Goal: Information Seeking & Learning: Learn about a topic

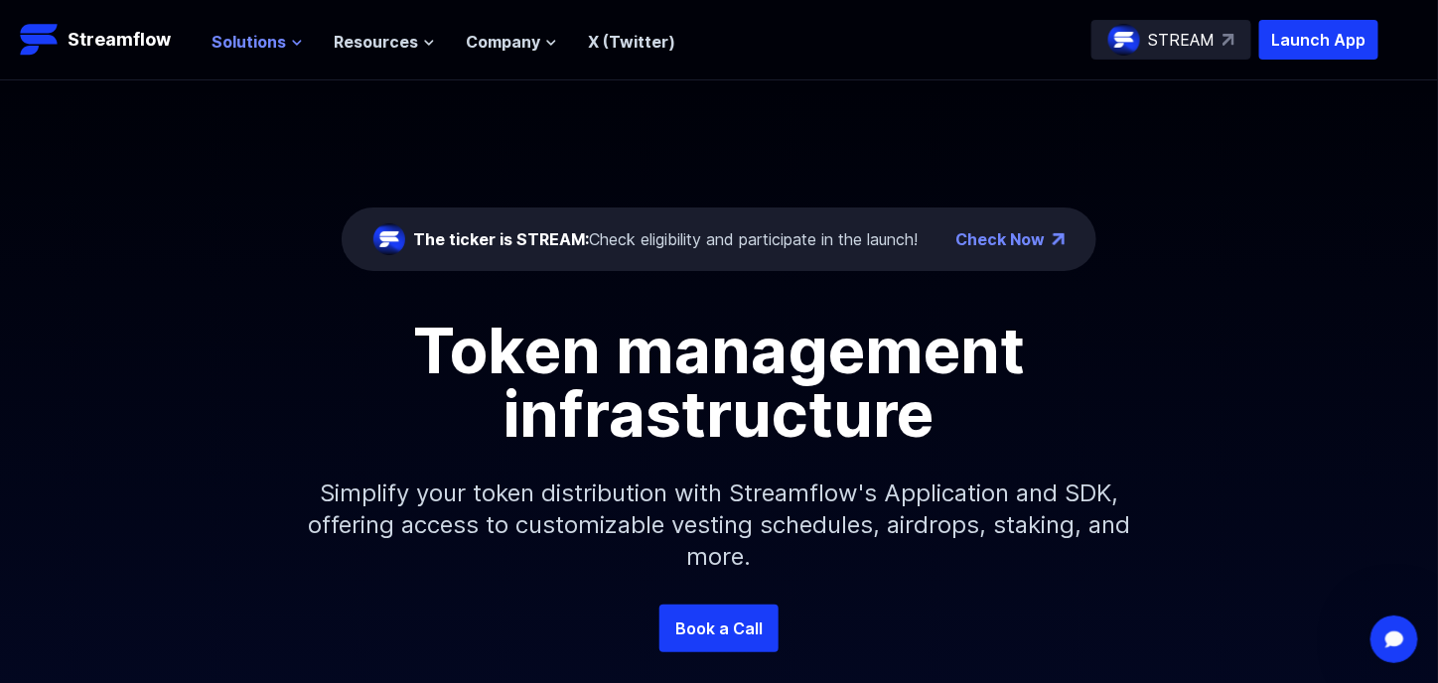
click at [240, 46] on span "Solutions" at bounding box center [250, 42] width 75 height 24
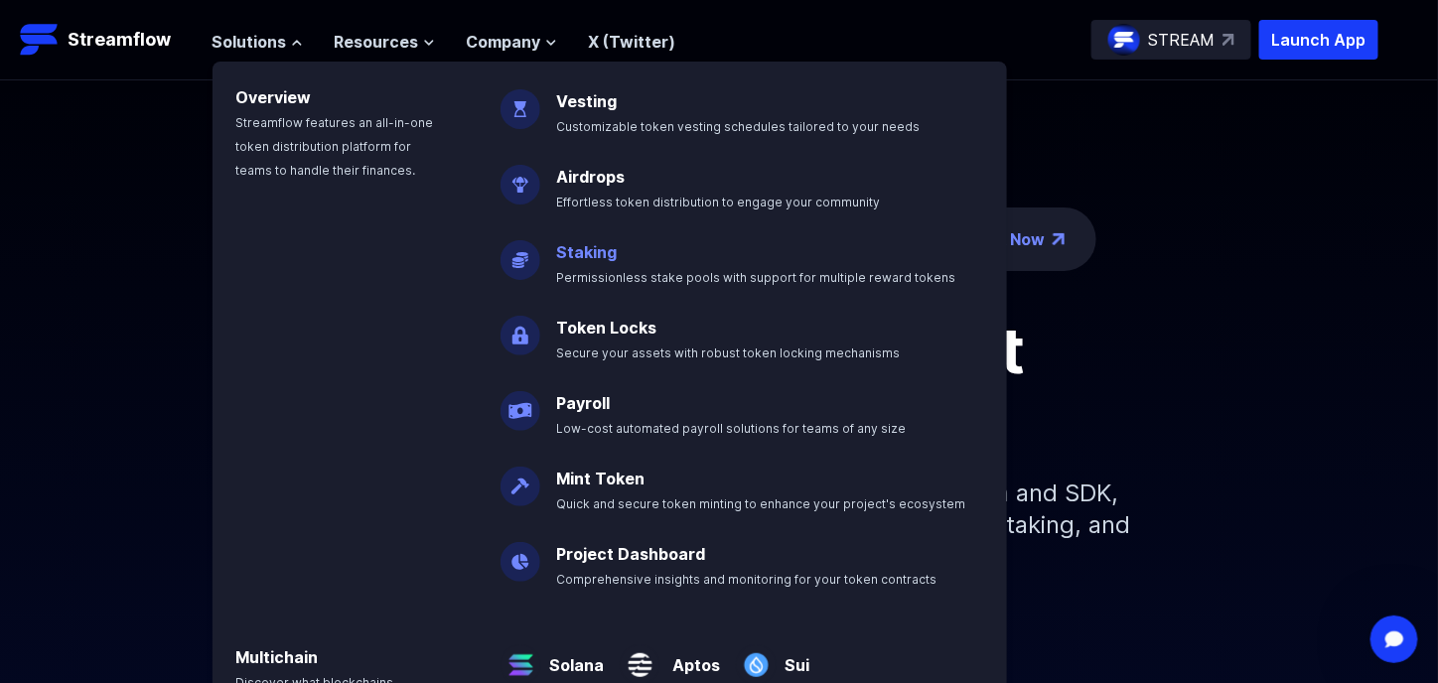
click at [572, 261] on link "Staking" at bounding box center [586, 252] width 61 height 20
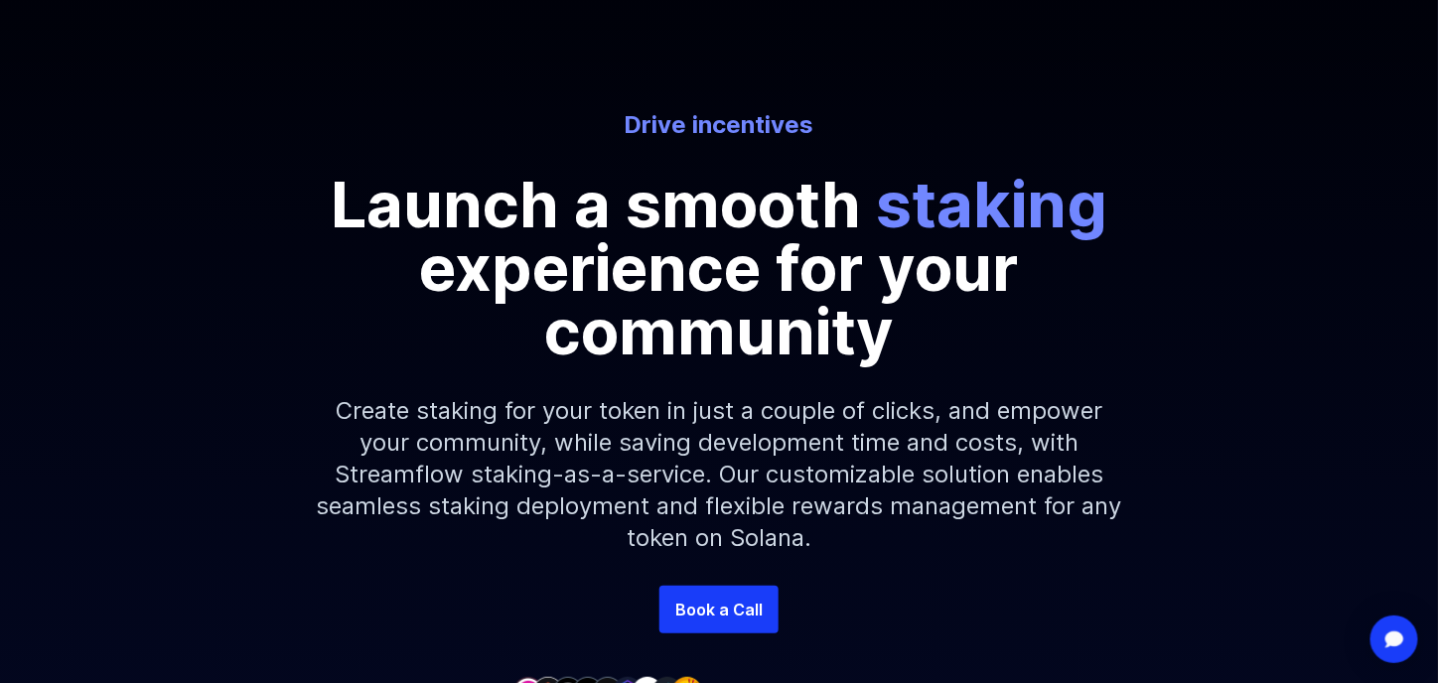
scroll to position [99, 0]
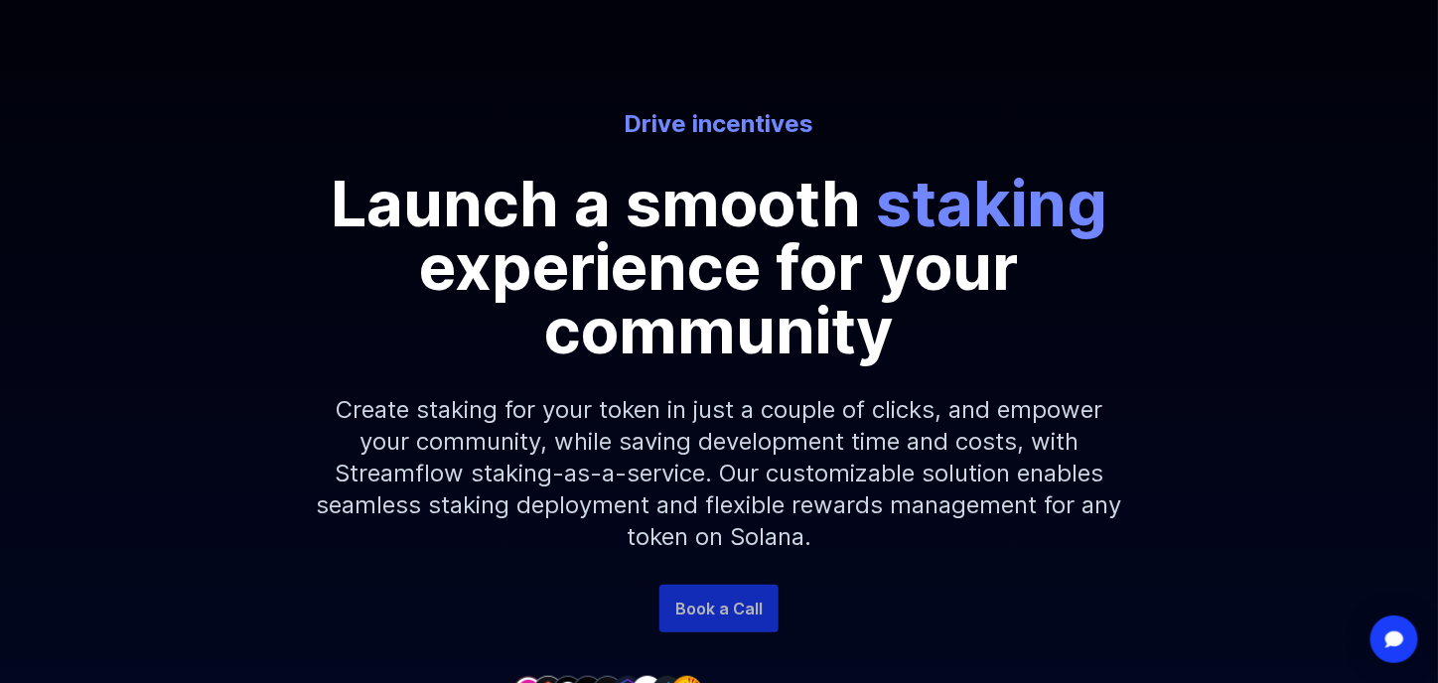
click at [703, 603] on link "Book a Call" at bounding box center [719, 609] width 119 height 48
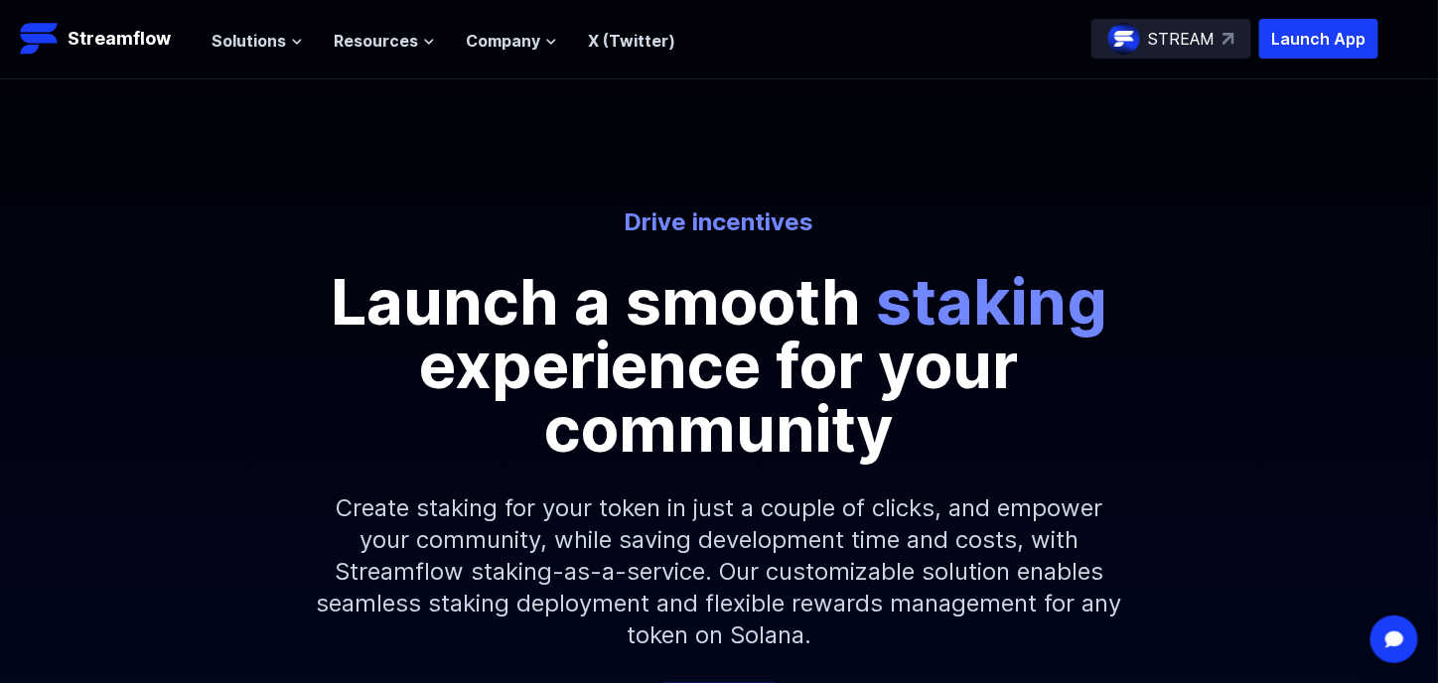
scroll to position [0, 0]
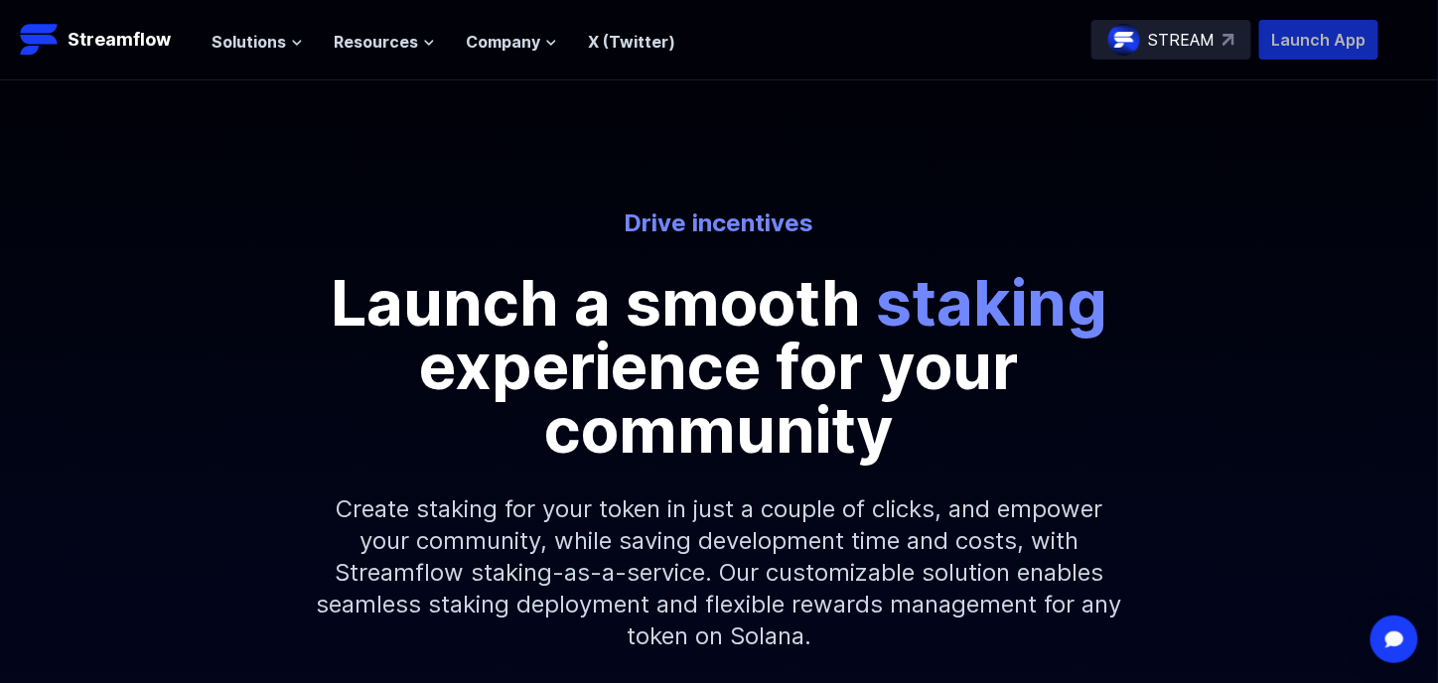
click at [1327, 39] on p "Launch App" at bounding box center [1319, 40] width 119 height 40
